Goal: Find specific page/section: Find specific page/section

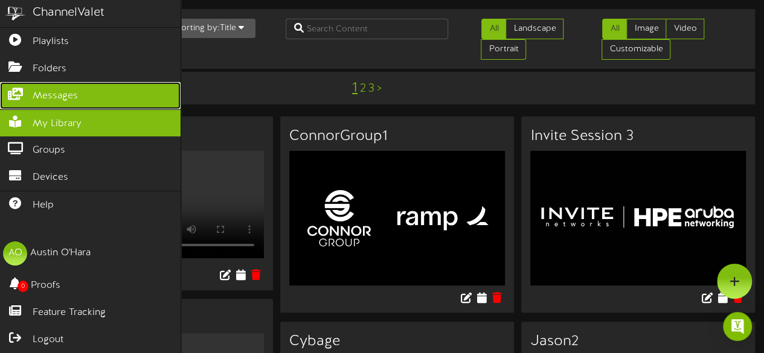
click at [24, 94] on icon at bounding box center [15, 92] width 30 height 9
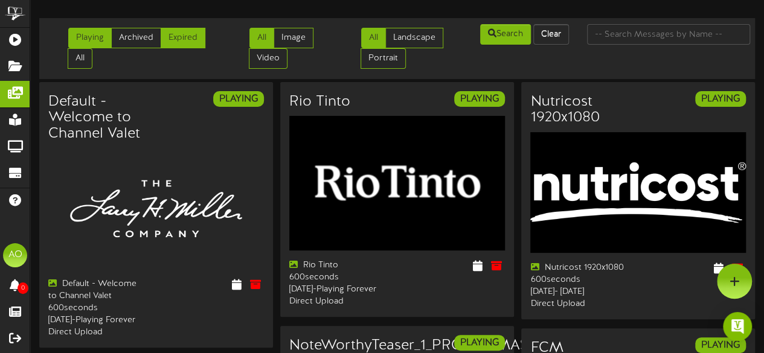
click at [189, 38] on link "Expired" at bounding box center [183, 38] width 45 height 21
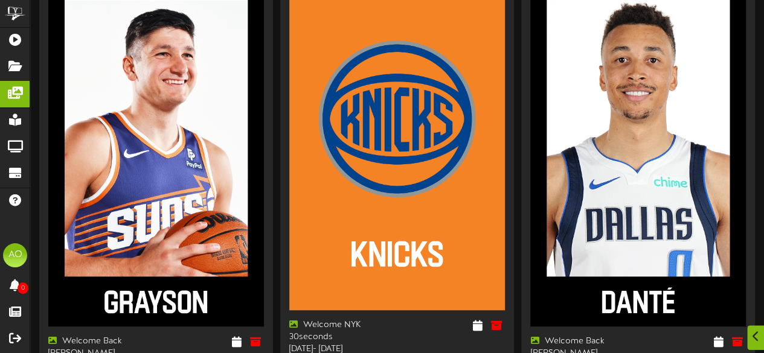
scroll to position [240, 0]
